Goal: Task Accomplishment & Management: Use online tool/utility

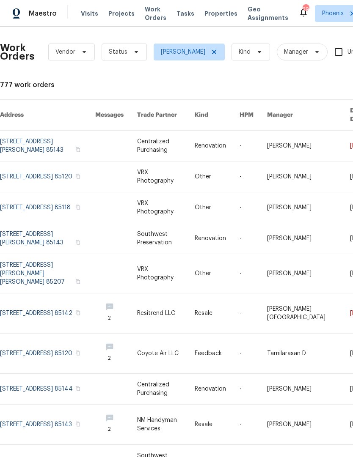
scroll to position [2, 0]
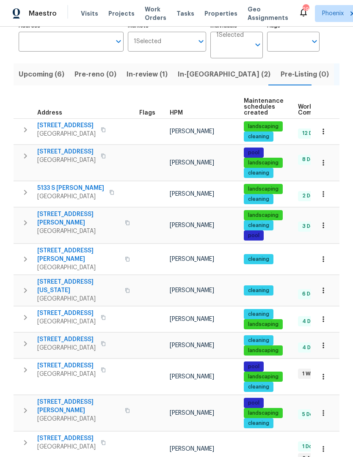
scroll to position [64, 0]
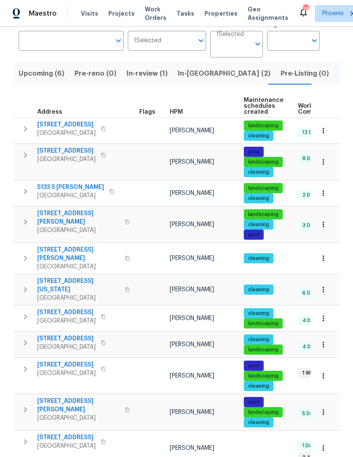
click at [26, 285] on icon "button" at bounding box center [25, 290] width 10 height 10
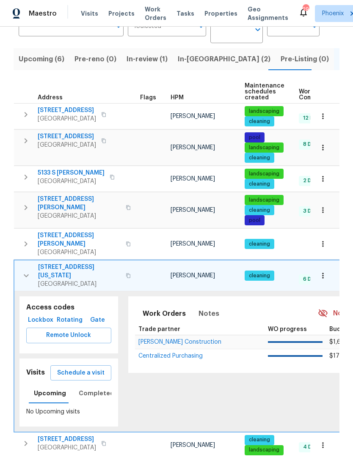
scroll to position [82, 0]
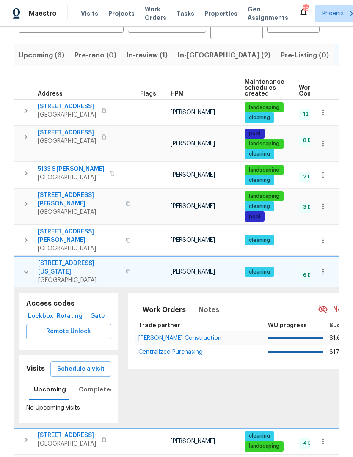
click at [95, 364] on span "Schedule a visit" at bounding box center [80, 369] width 47 height 11
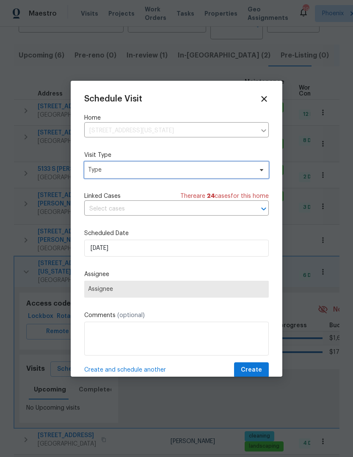
click at [259, 173] on icon at bounding box center [261, 170] width 7 height 7
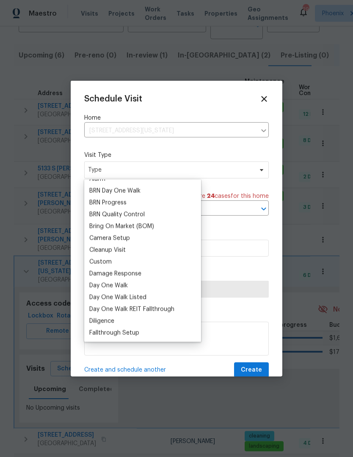
scroll to position [59, 0]
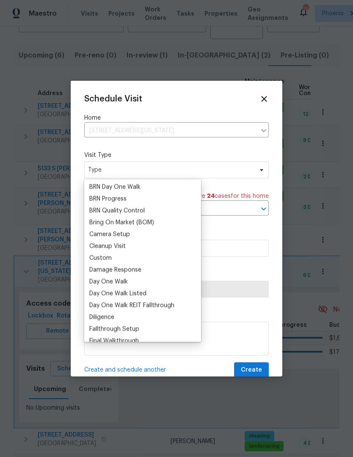
click at [137, 258] on div "Custom" at bounding box center [143, 258] width 112 height 12
click at [137, 261] on div "Custom" at bounding box center [143, 258] width 112 height 12
click at [100, 259] on div "Custom" at bounding box center [100, 258] width 22 height 8
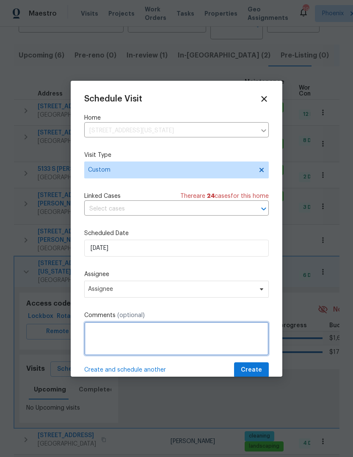
click at [165, 341] on textarea at bounding box center [176, 339] width 184 height 34
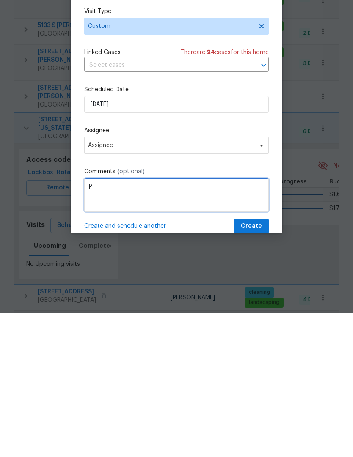
scroll to position [28, 0]
type textarea "Property walk"
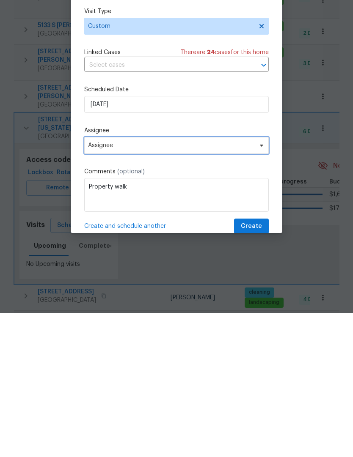
click at [265, 281] on span "Assignee" at bounding box center [176, 289] width 184 height 17
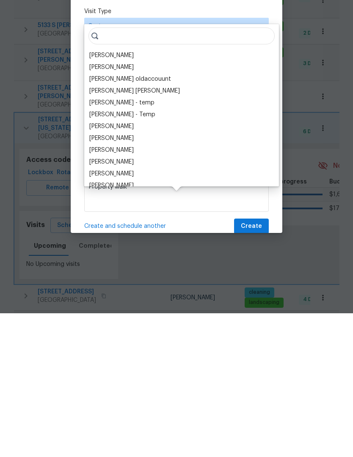
click at [112, 195] on div "[PERSON_NAME]" at bounding box center [111, 199] width 44 height 8
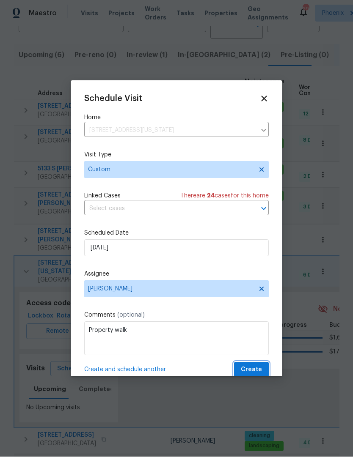
click at [265, 370] on button "Create" at bounding box center [251, 370] width 35 height 16
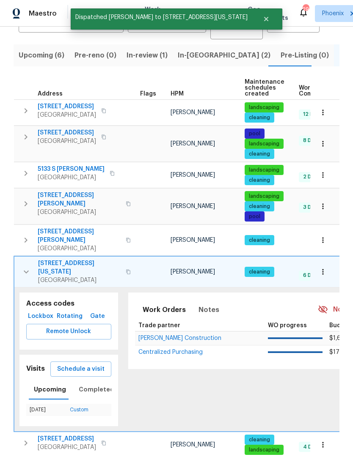
click at [22, 267] on icon "button" at bounding box center [26, 272] width 10 height 10
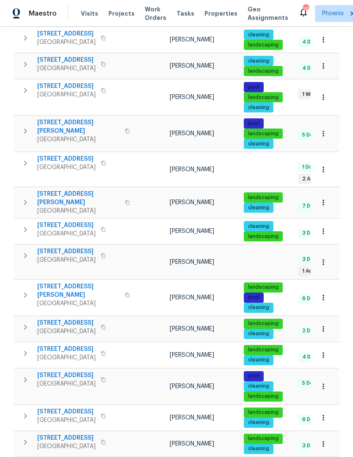
scroll to position [342, 0]
click at [58, 457] on span "1953 W Stage Driver St" at bounding box center [70, 464] width 66 height 8
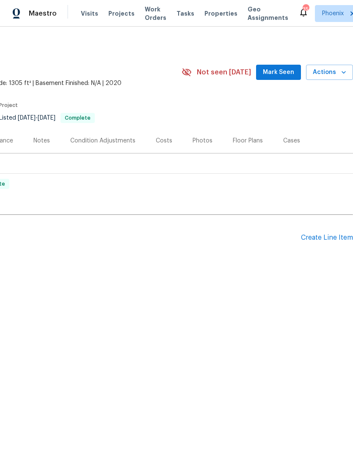
scroll to position [0, 125]
click at [288, 77] on span "Mark Seen" at bounding box center [278, 72] width 31 height 11
click at [337, 72] on span "Actions" at bounding box center [328, 72] width 33 height 11
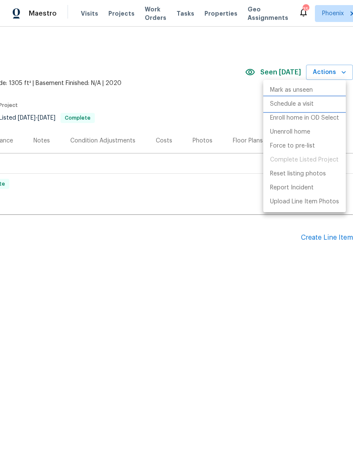
click at [301, 105] on p "Schedule a visit" at bounding box center [292, 104] width 44 height 9
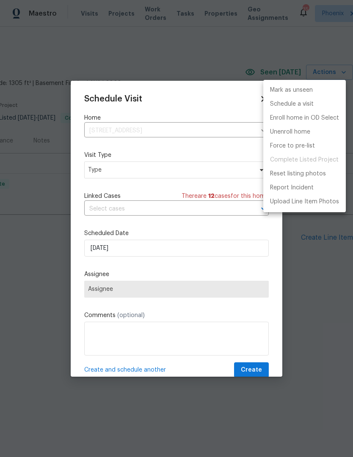
click at [192, 167] on div at bounding box center [176, 228] width 353 height 457
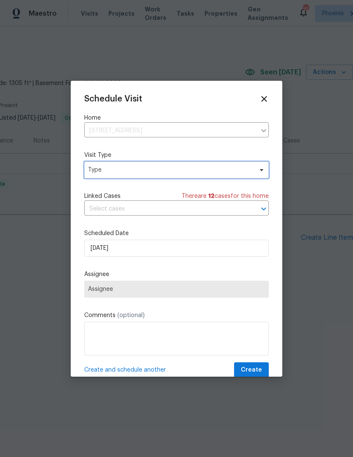
click at [180, 167] on span "Type" at bounding box center [170, 170] width 164 height 8
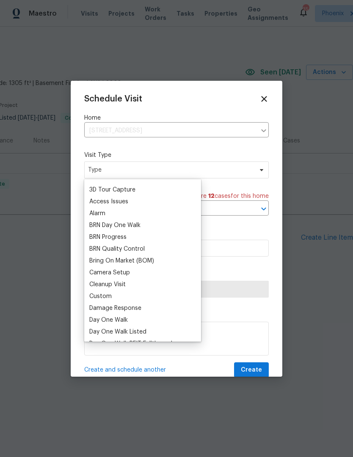
scroll to position [28, 0]
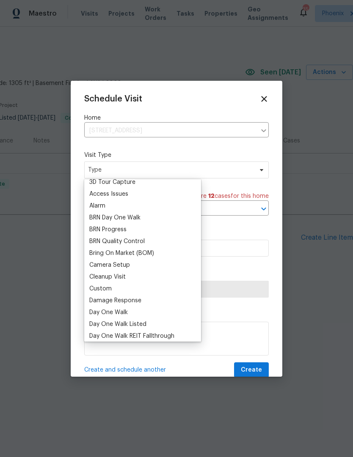
click at [108, 291] on div "Custom" at bounding box center [100, 289] width 22 height 8
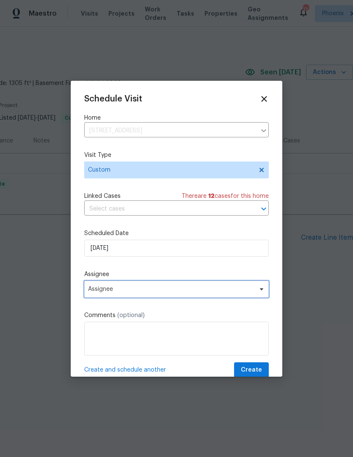
click at [222, 298] on span "Assignee" at bounding box center [176, 289] width 184 height 17
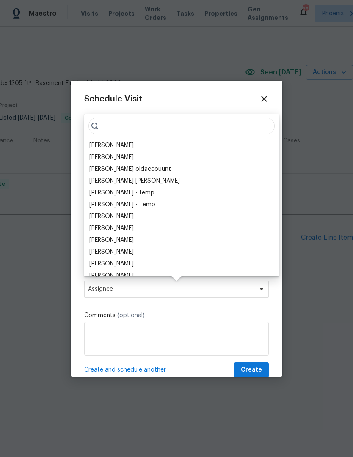
click at [110, 146] on div "[PERSON_NAME]" at bounding box center [111, 145] width 44 height 8
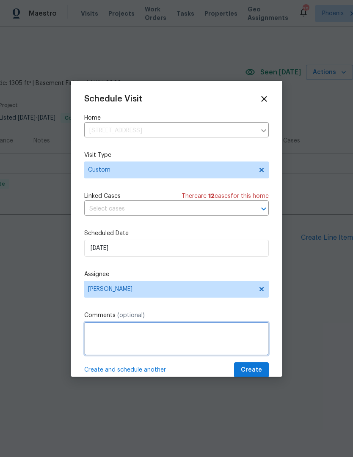
click at [148, 338] on textarea at bounding box center [176, 339] width 184 height 34
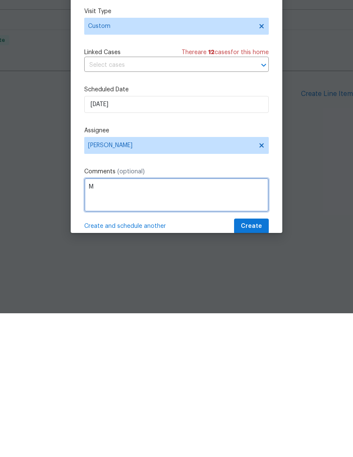
scroll to position [0, 0]
type textarea "Measure den for closet"
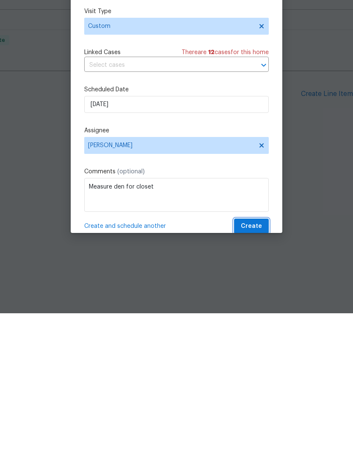
click at [258, 365] on span "Create" at bounding box center [251, 370] width 21 height 11
